Goal: Transaction & Acquisition: Purchase product/service

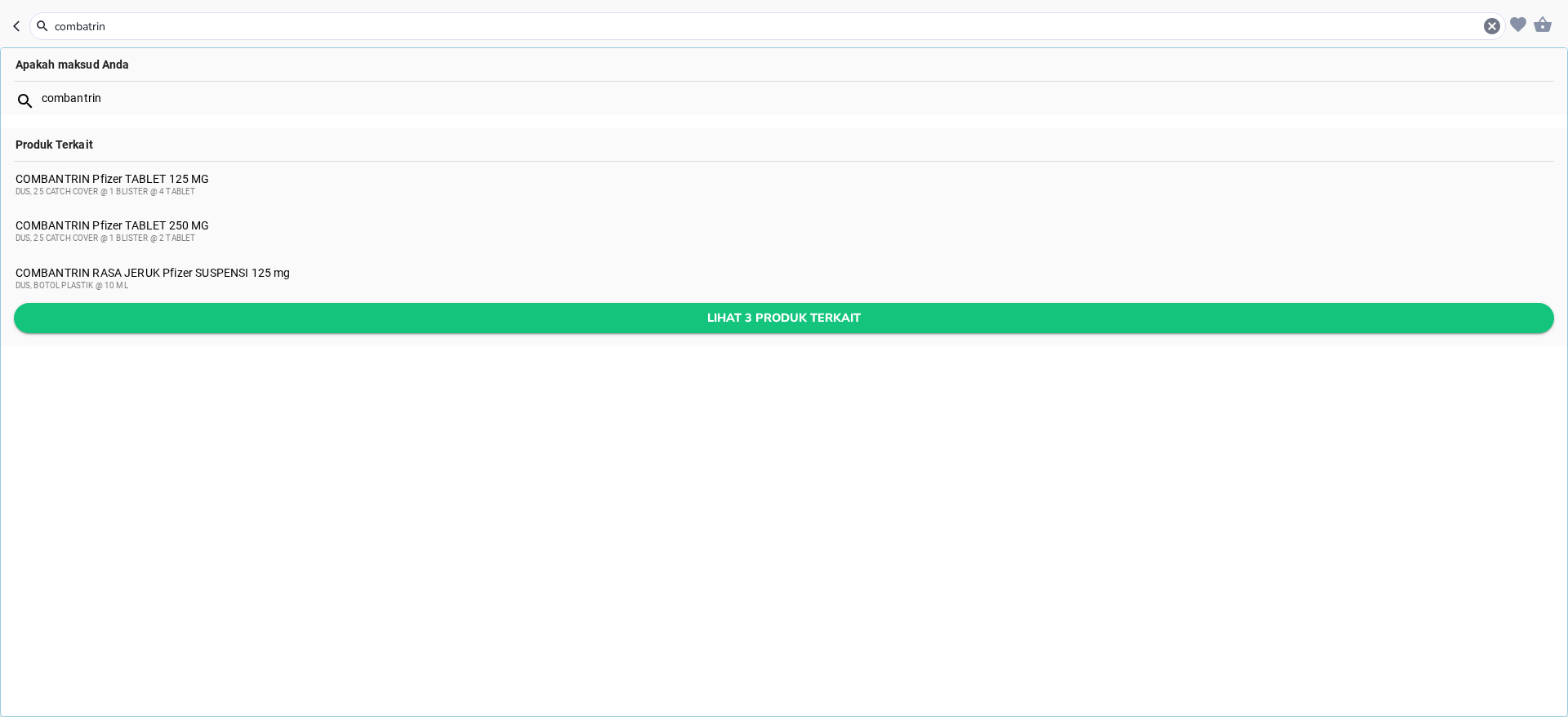
type input "combatrin"
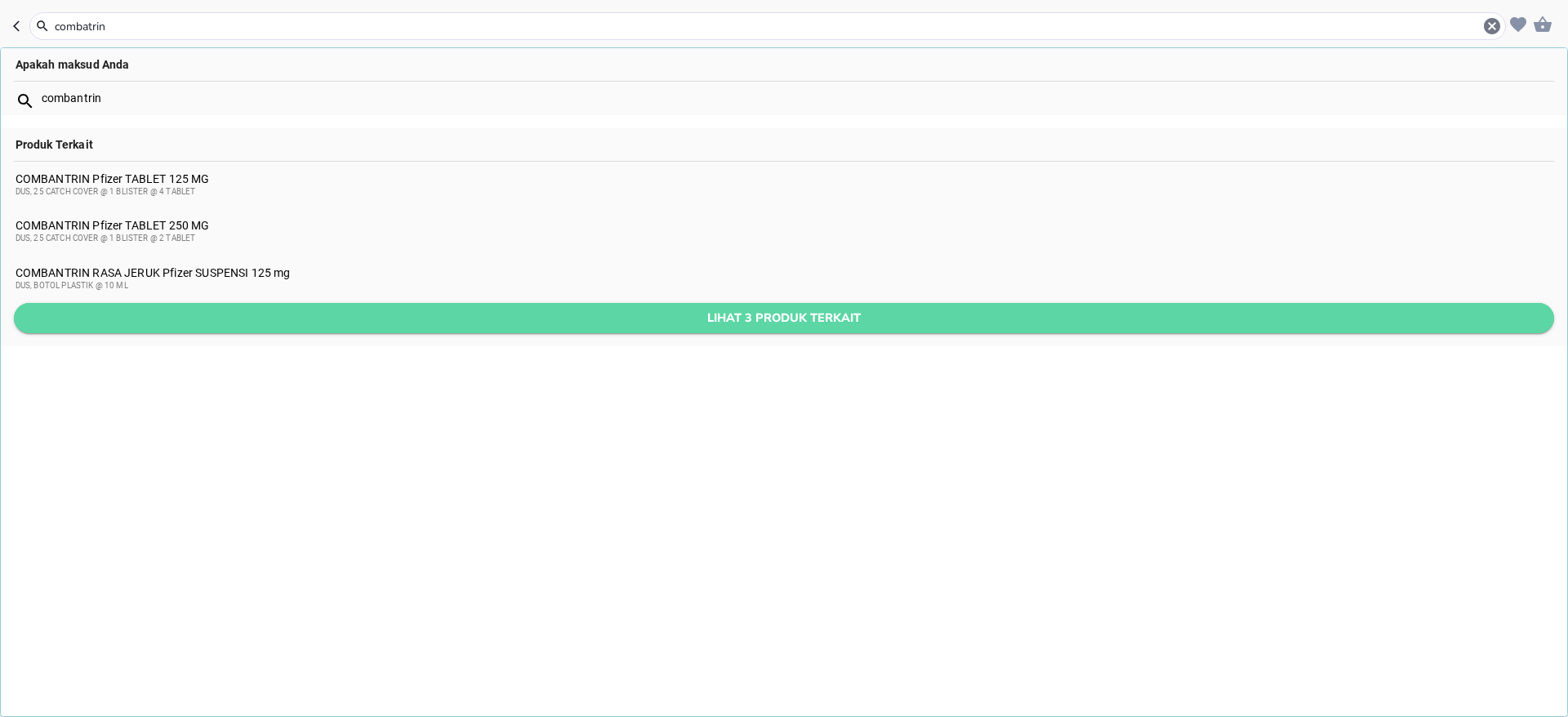
click at [411, 314] on span "Lihat 3 produk terkait" at bounding box center [784, 318] width 1514 height 21
